Goal: Information Seeking & Learning: Learn about a topic

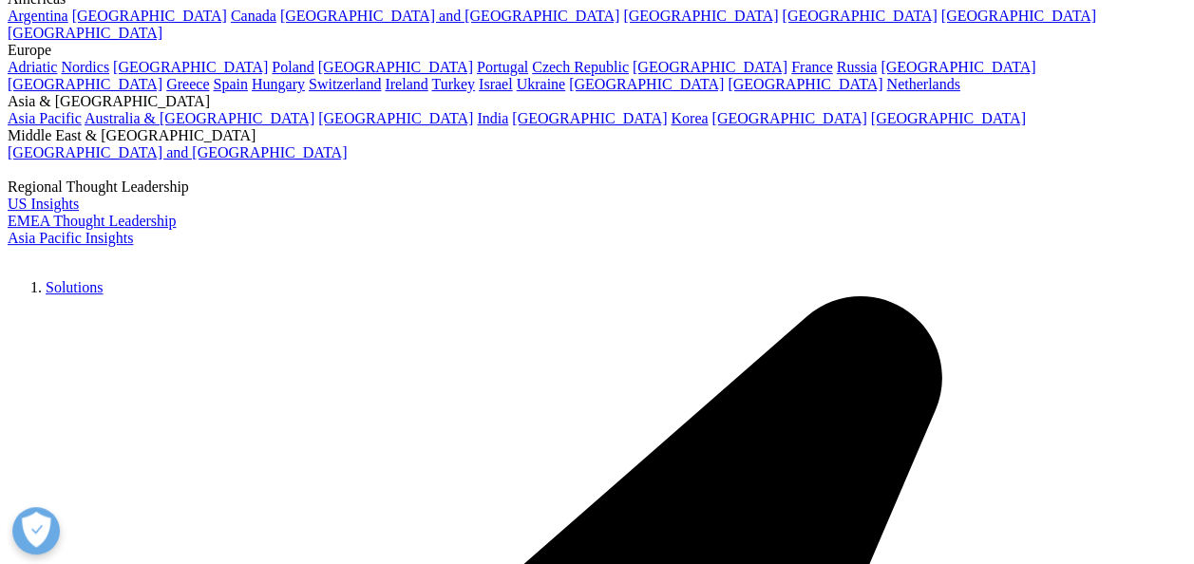
scroll to position [185, 0]
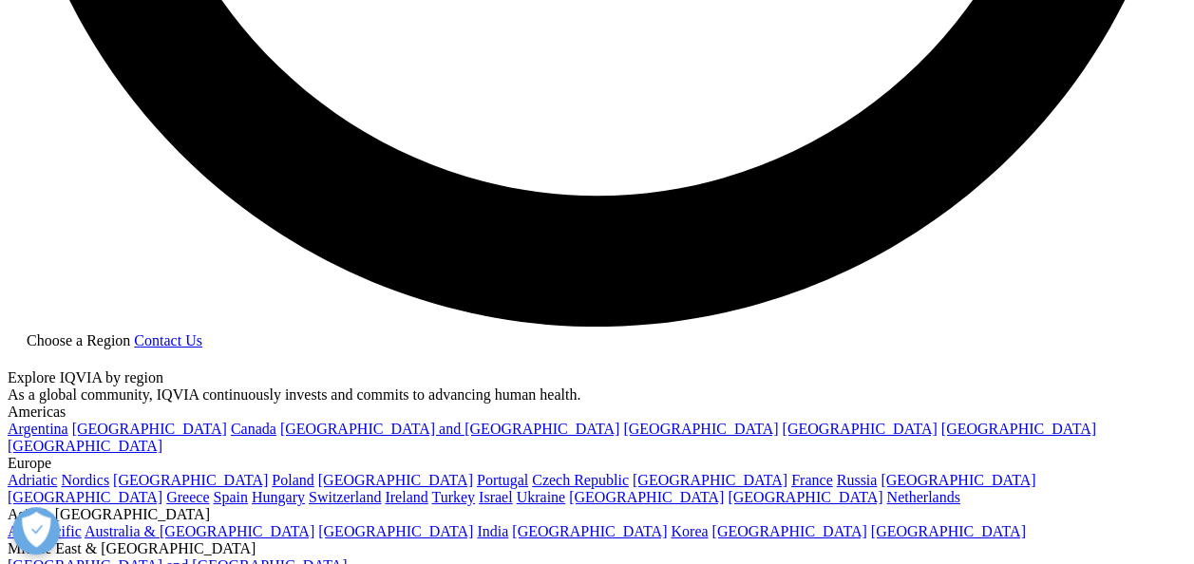
scroll to position [3225, 0]
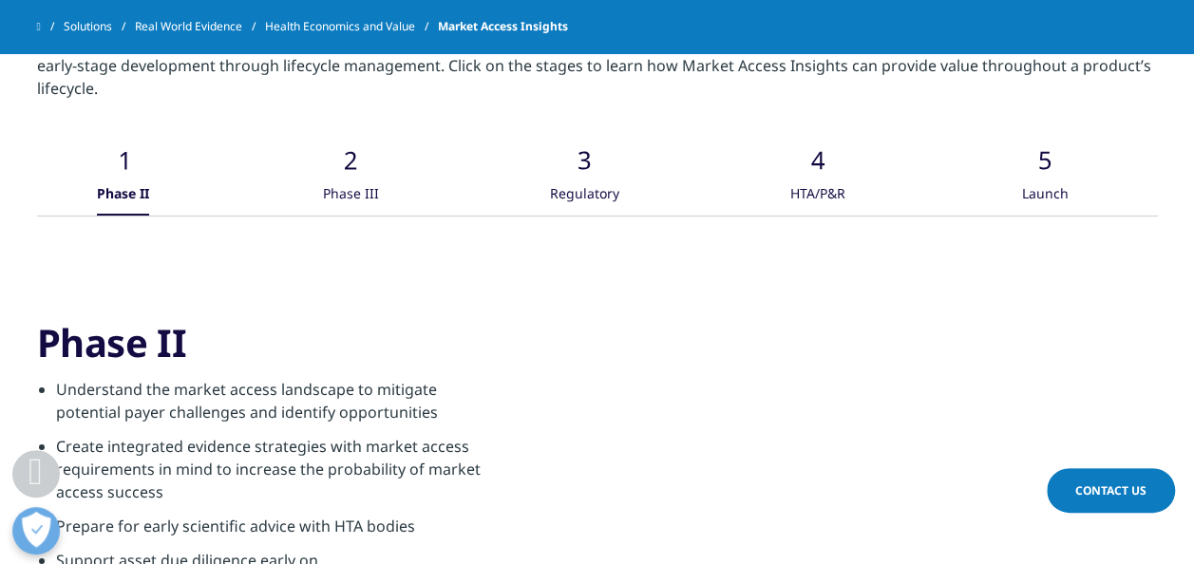
click at [361, 175] on div "Phase III" at bounding box center [351, 195] width 56 height 41
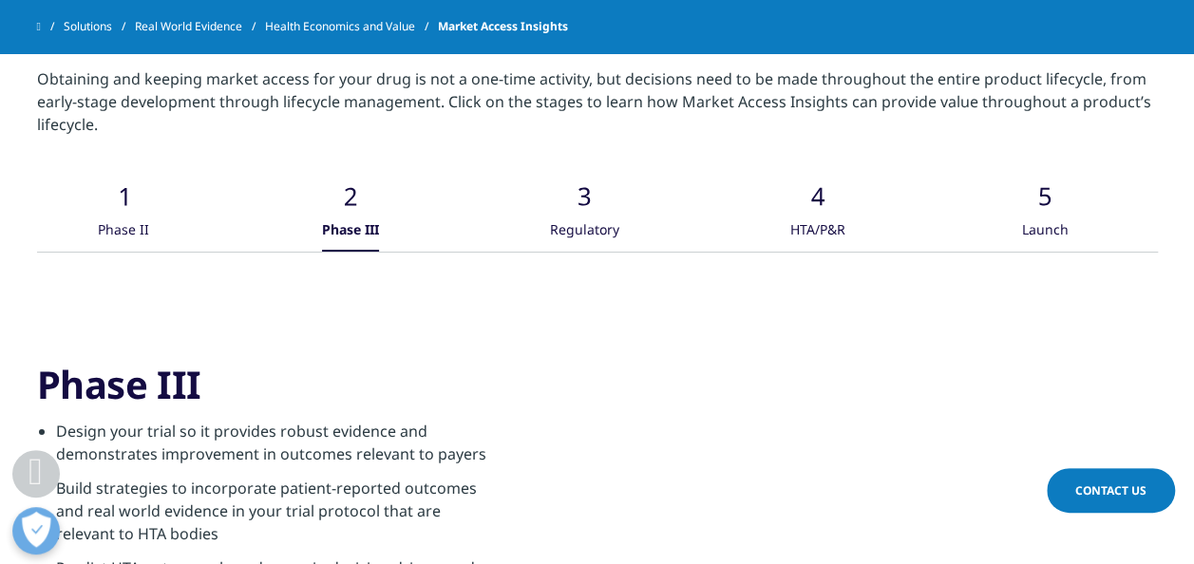
scroll to position [3181, 0]
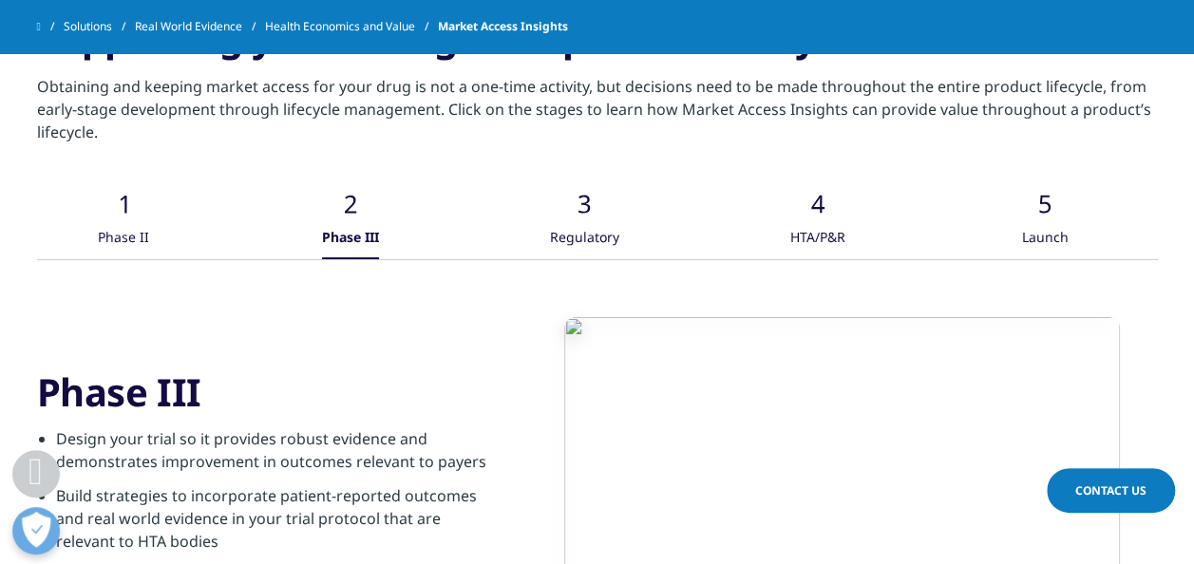
click at [152, 191] on icon ".cls-1{fill:#caced0;}" at bounding box center [123, 186] width 57 height 57
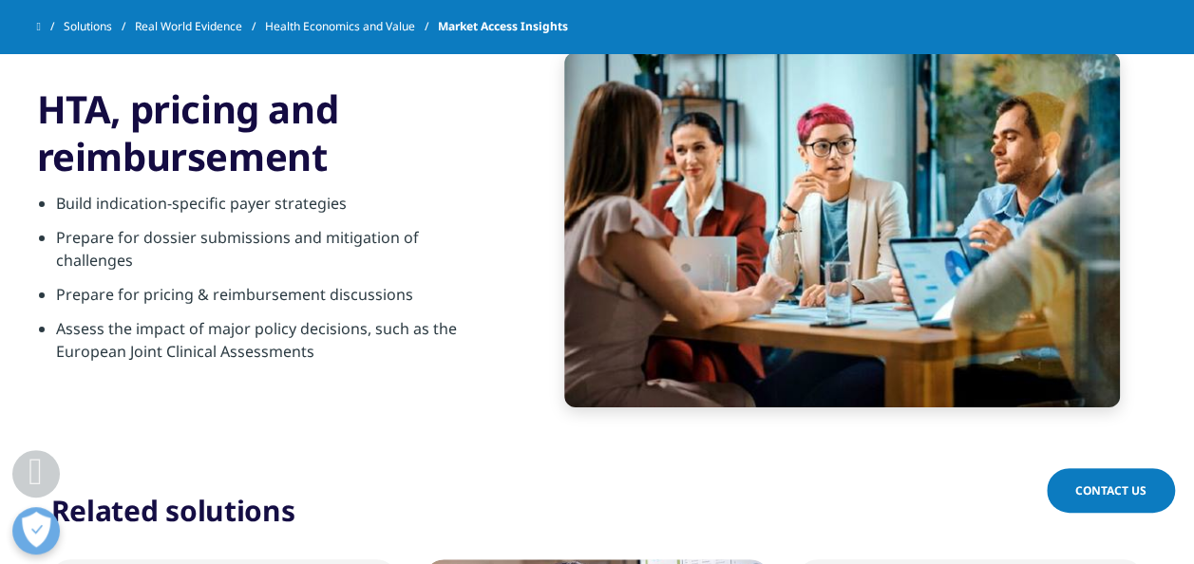
scroll to position [3463, 0]
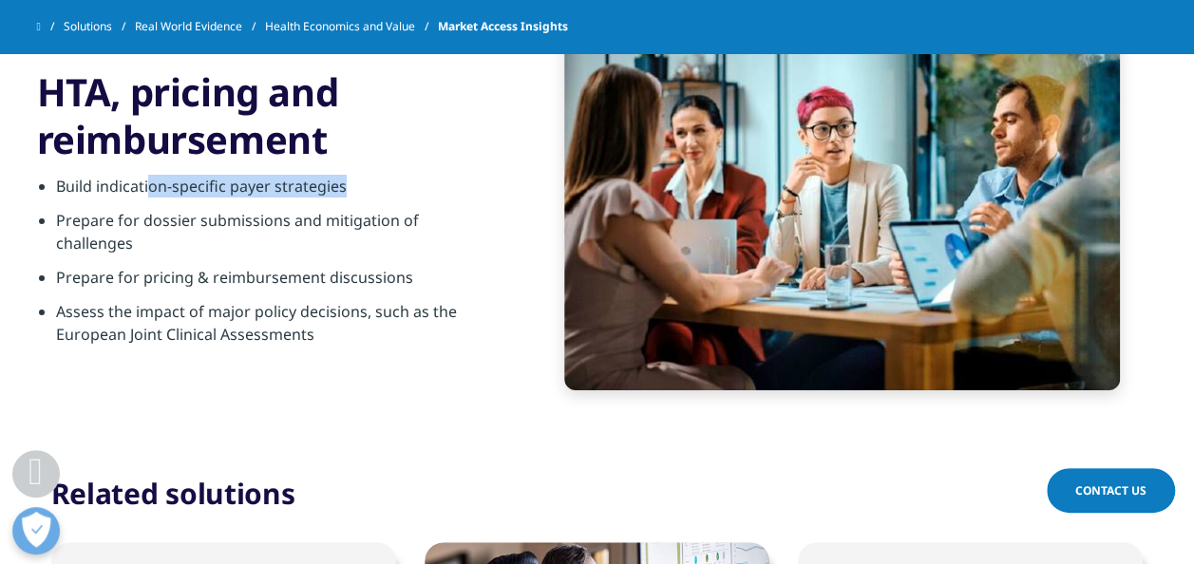
drag, startPoint x: 150, startPoint y: 179, endPoint x: 359, endPoint y: 179, distance: 208.9
click at [359, 179] on li "Build indication-specific payer strategies" at bounding box center [277, 192] width 442 height 34
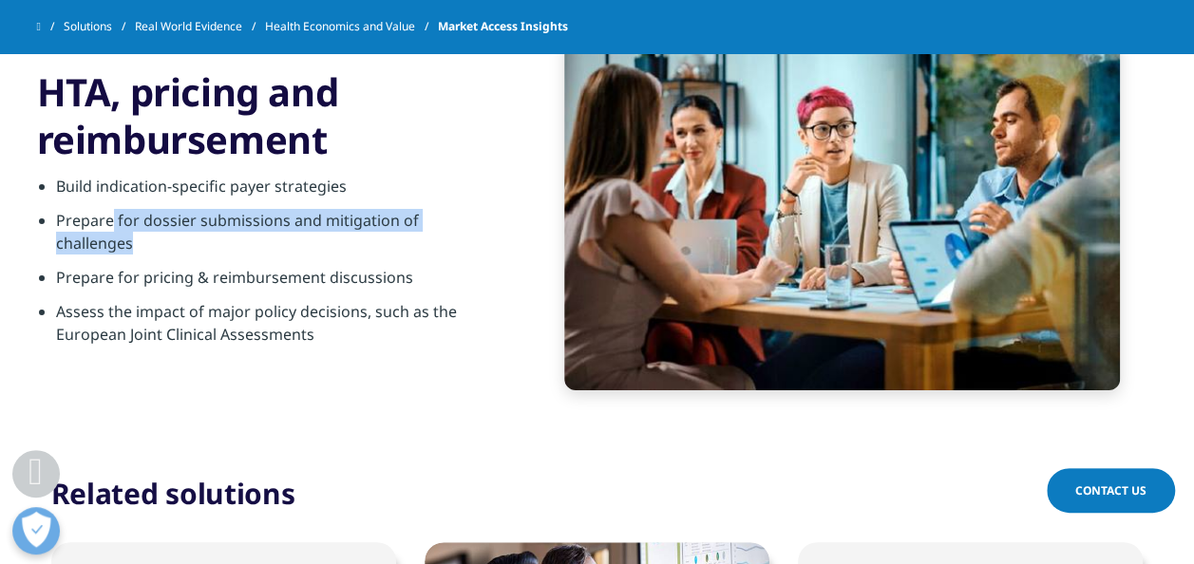
drag, startPoint x: 110, startPoint y: 206, endPoint x: 504, endPoint y: 220, distance: 394.4
click at [504, 220] on div "HTA, pricing and reimbursement Build indication-specific payer strategies Prepa…" at bounding box center [597, 212] width 1121 height 355
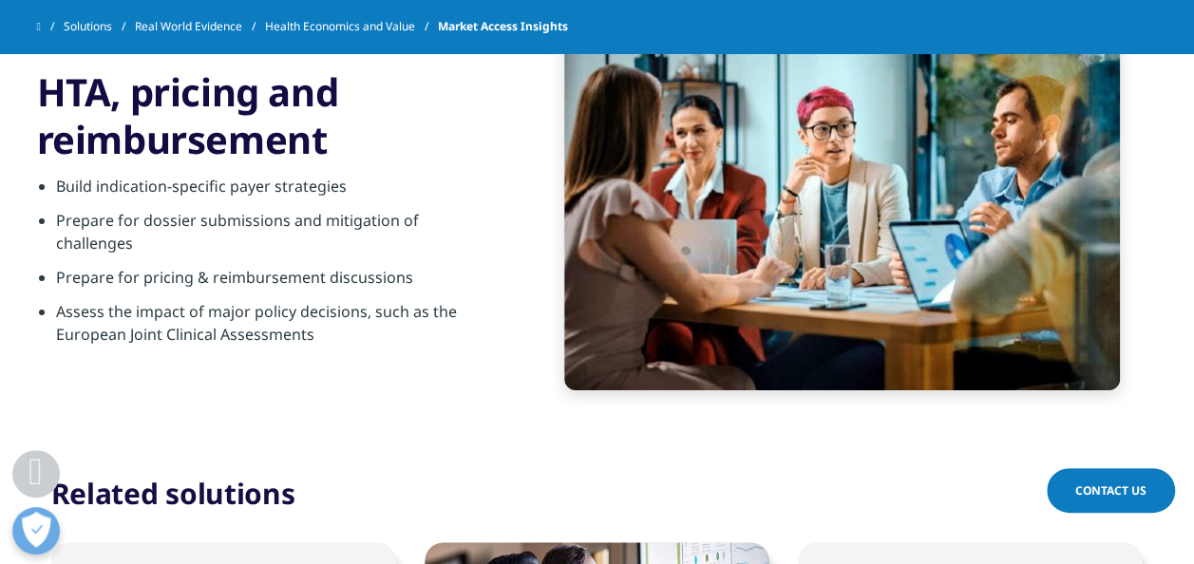
click at [154, 266] on li "Prepare for pricing & reimbursement discussions" at bounding box center [277, 283] width 442 height 34
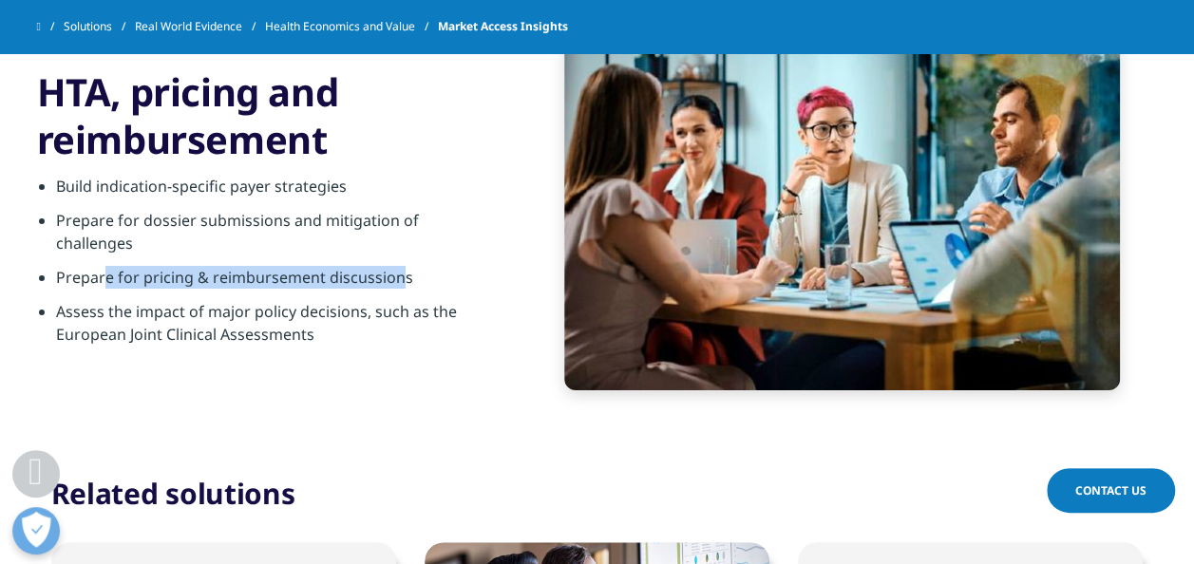
drag, startPoint x: 151, startPoint y: 254, endPoint x: 393, endPoint y: 246, distance: 242.3
click at [393, 266] on li "Prepare for pricing & reimbursement discussions" at bounding box center [277, 283] width 442 height 34
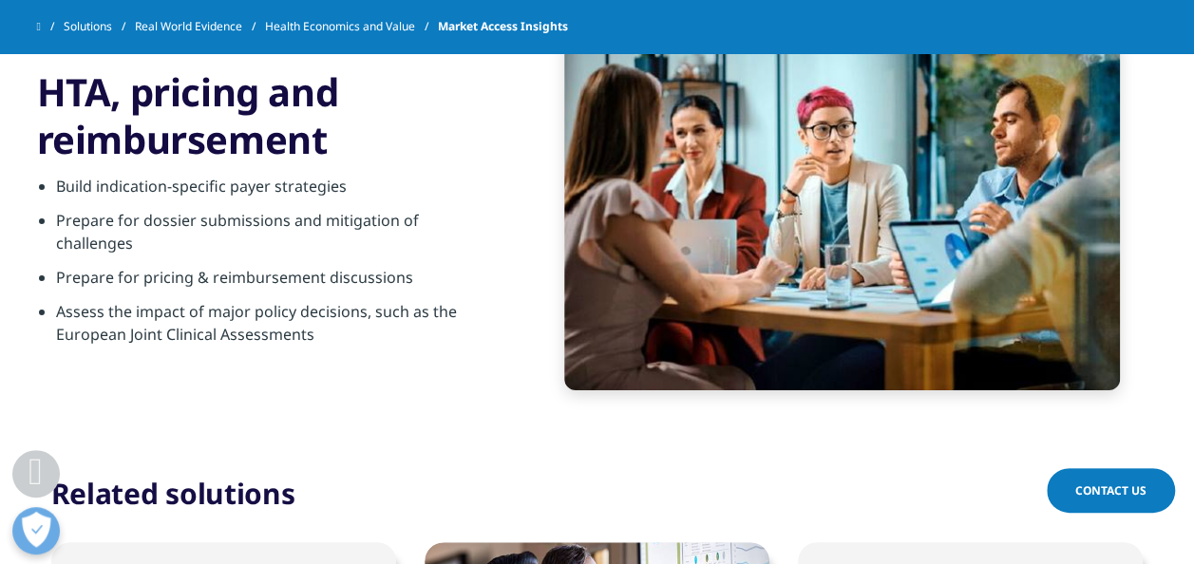
click at [96, 300] on li "Assess the impact of major policy decisions, such as the European Joint Clinica…" at bounding box center [277, 328] width 442 height 57
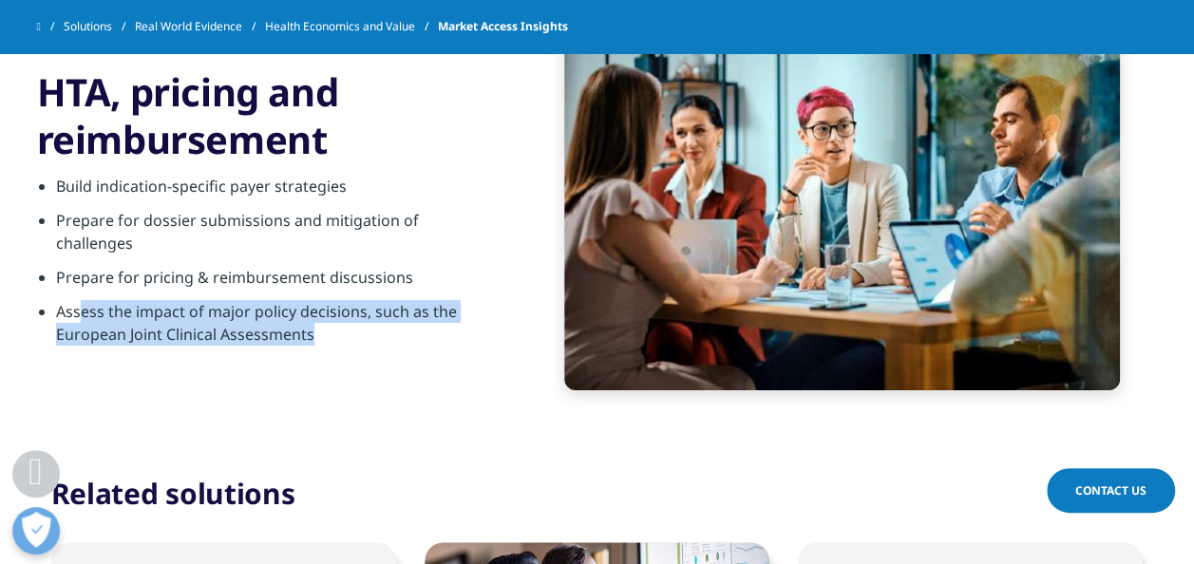
drag, startPoint x: 76, startPoint y: 274, endPoint x: 323, endPoint y: 292, distance: 247.6
click at [323, 300] on li "Assess the impact of major policy decisions, such as the European Joint Clinica…" at bounding box center [277, 328] width 442 height 57
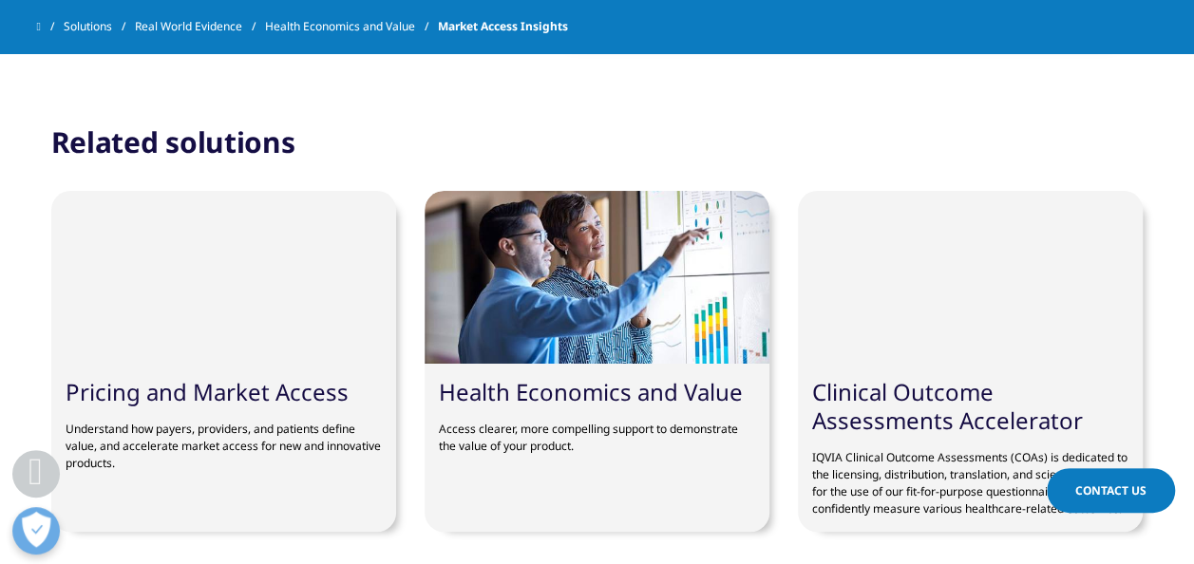
scroll to position [3816, 0]
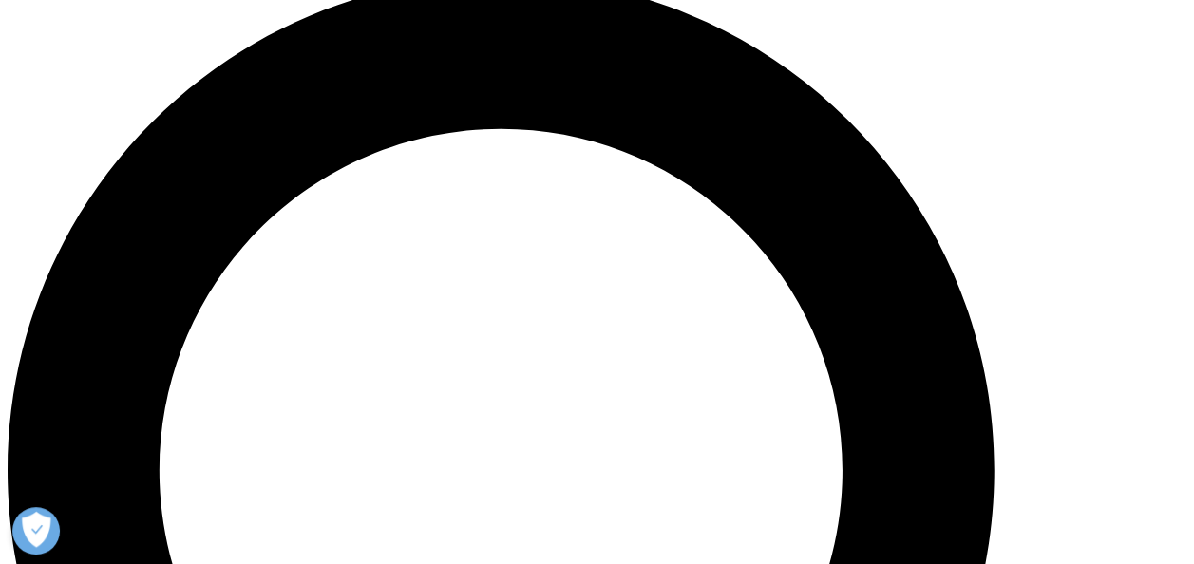
scroll to position [1240, 0]
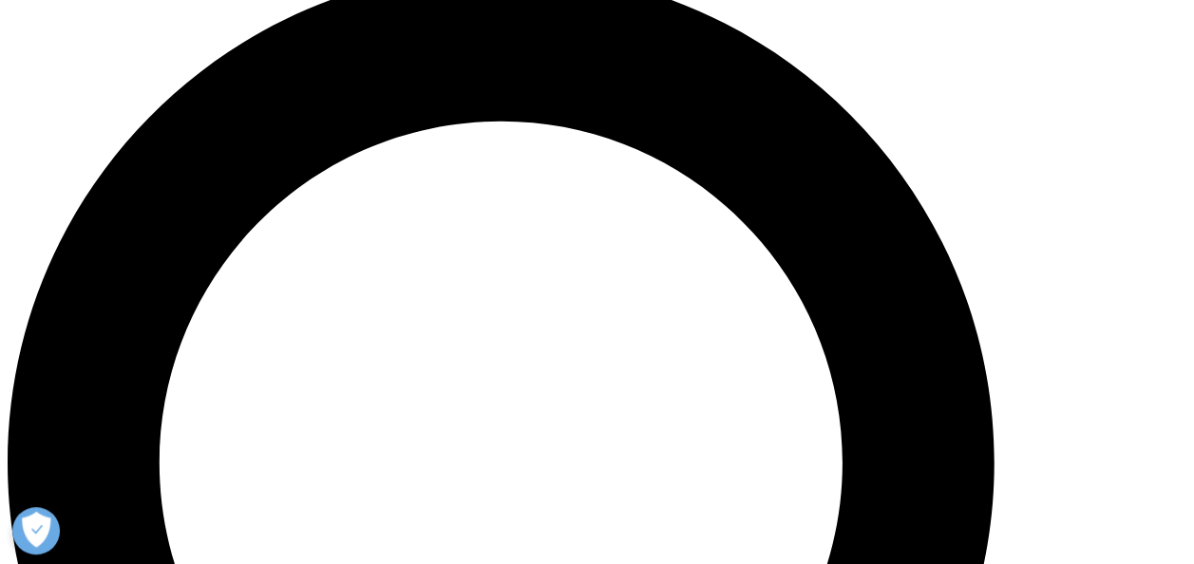
drag, startPoint x: 723, startPoint y: 353, endPoint x: 956, endPoint y: 450, distance: 252.9
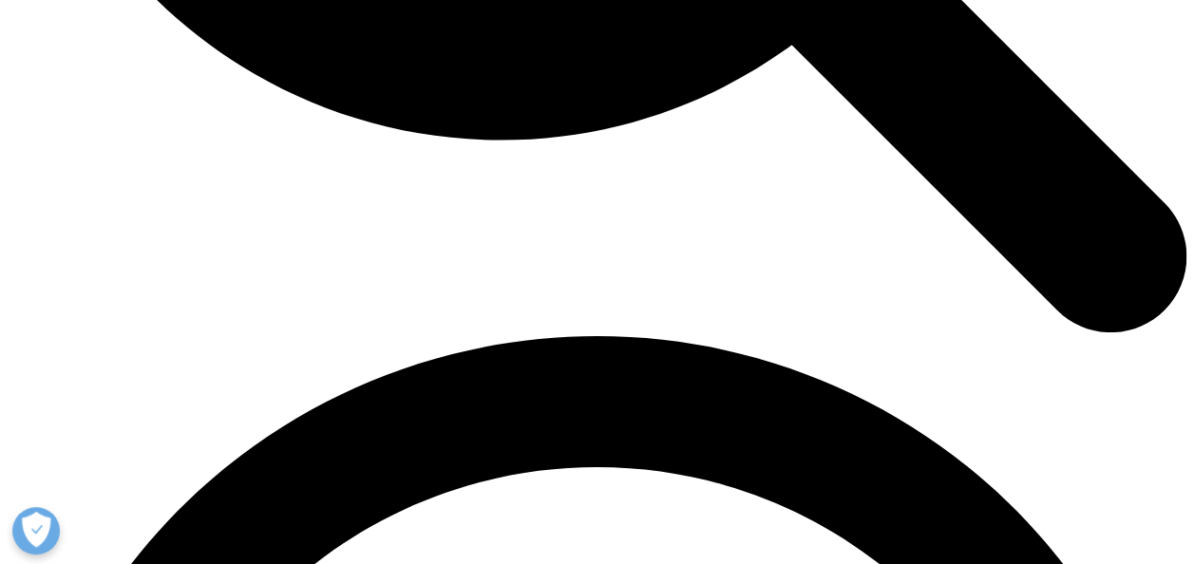
scroll to position [2350, 0]
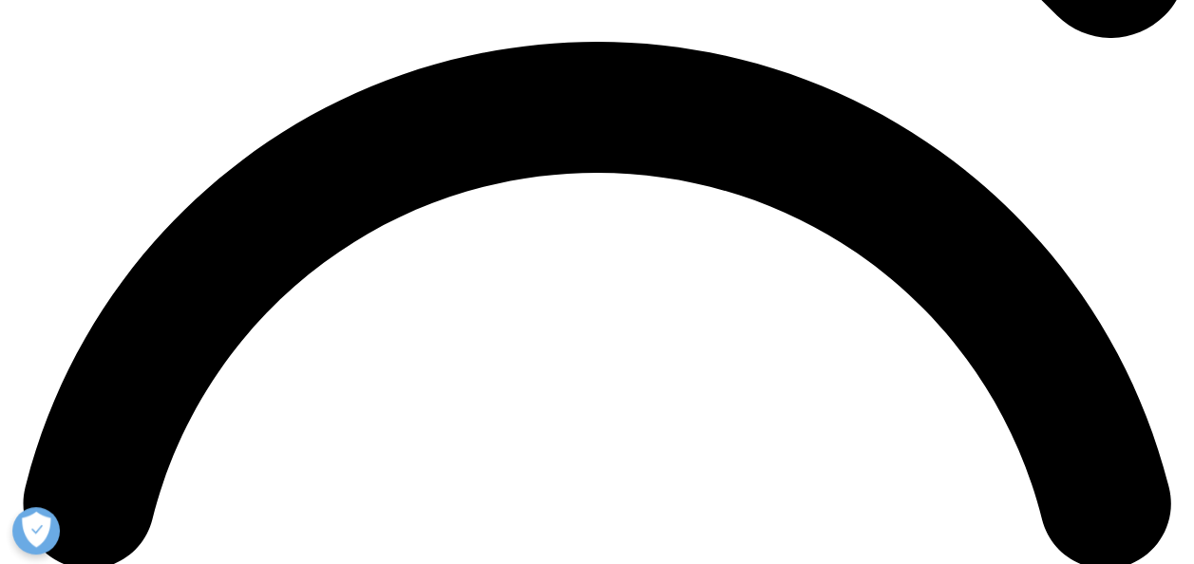
drag, startPoint x: 68, startPoint y: 282, endPoint x: 425, endPoint y: 302, distance: 357.6
